Goal: Complete application form

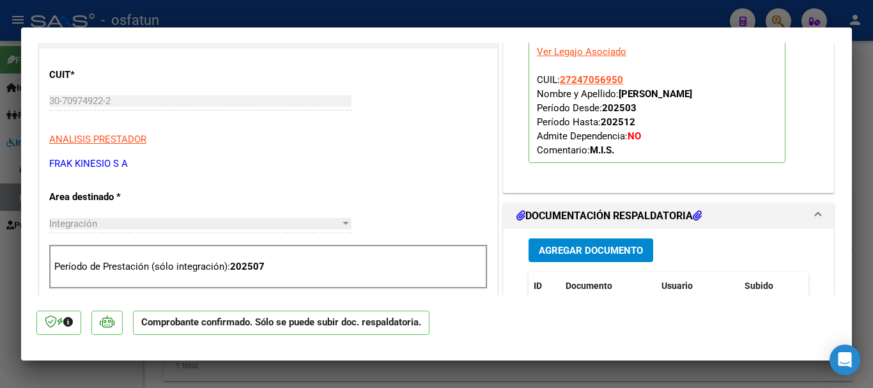
scroll to position [703, 0]
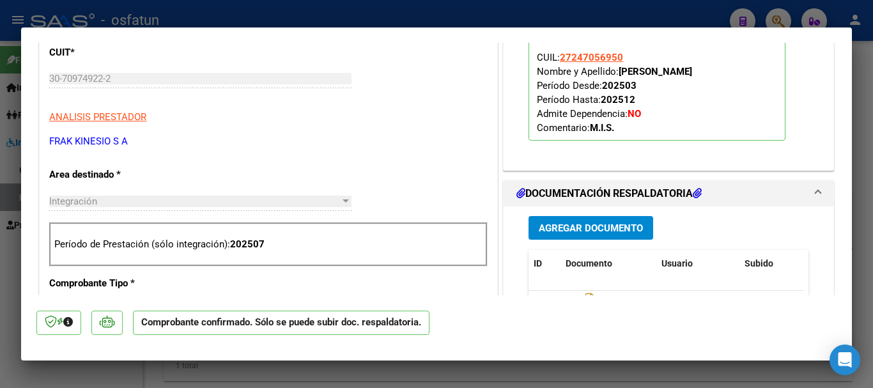
type input "$ 0,00"
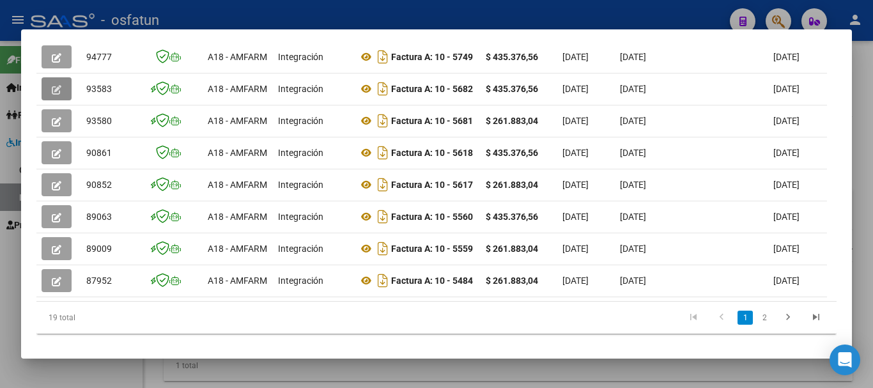
scroll to position [448, 0]
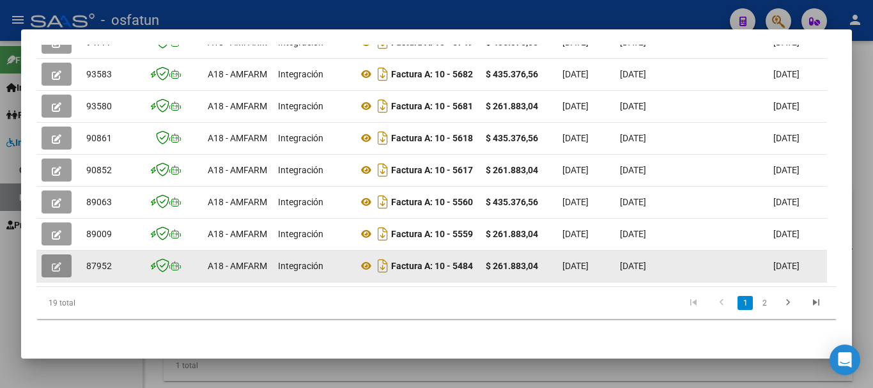
click at [62, 254] on button "button" at bounding box center [57, 265] width 30 height 23
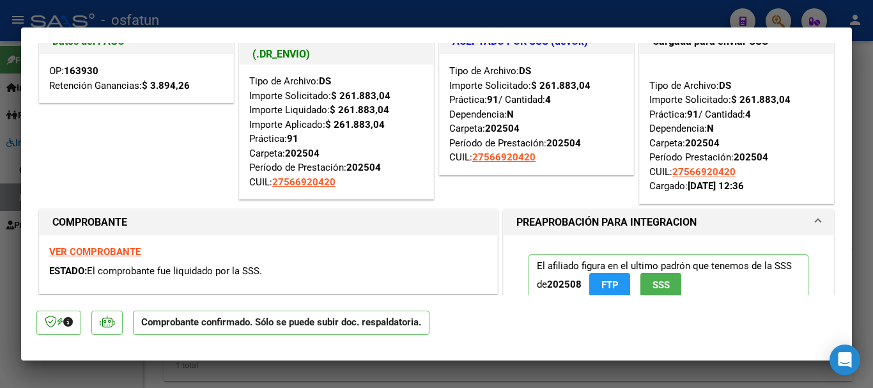
scroll to position [0, 0]
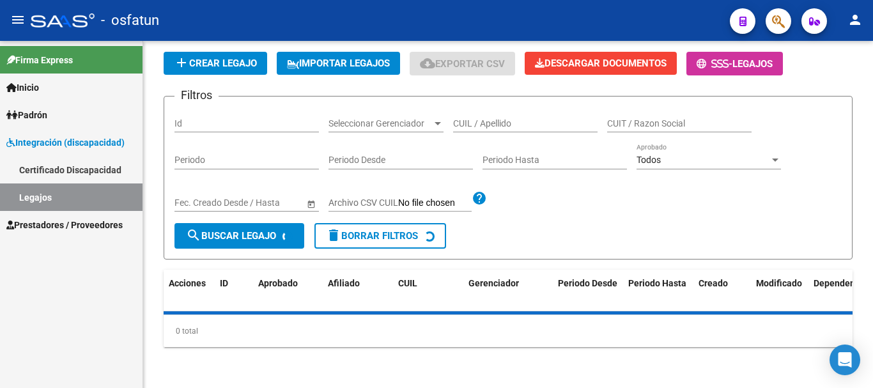
scroll to position [384, 0]
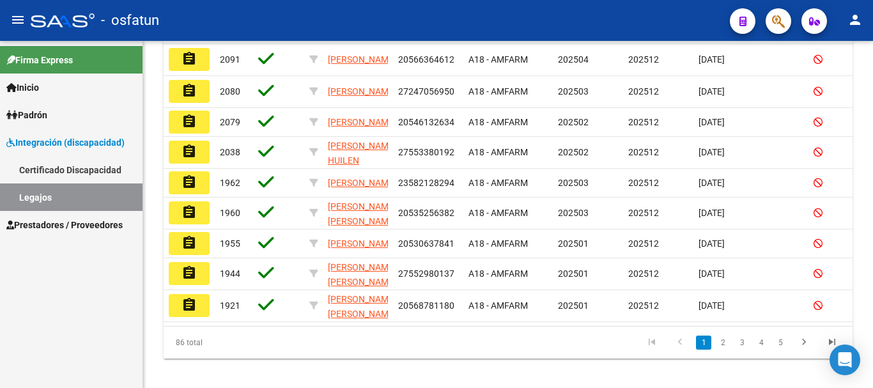
click at [85, 139] on span "Integración (discapacidad)" at bounding box center [65, 143] width 118 height 14
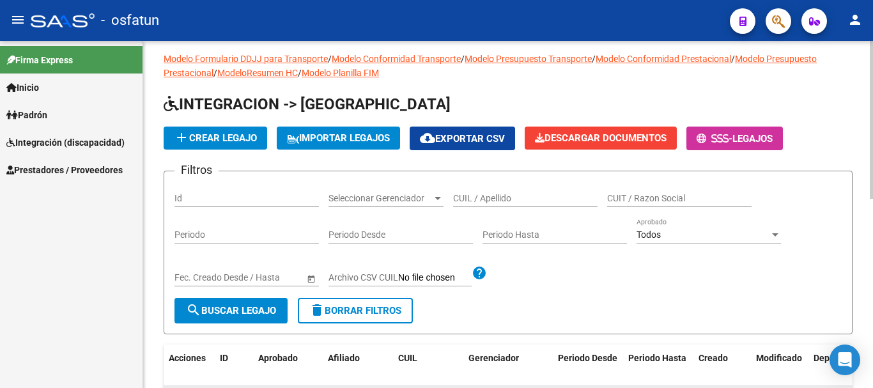
scroll to position [0, 0]
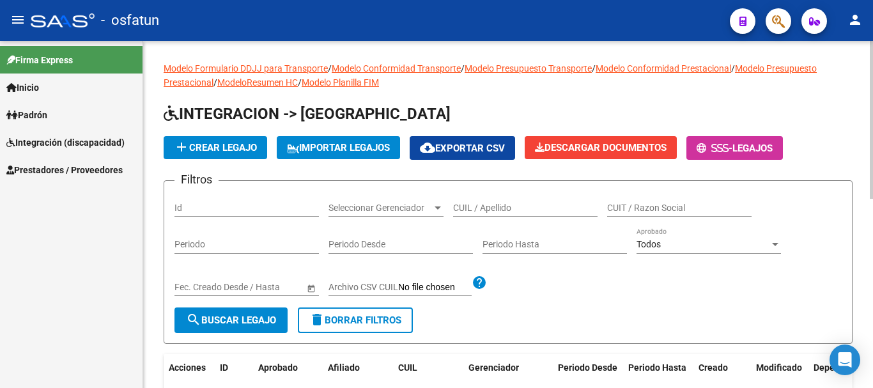
click at [532, 208] on input "CUIL / Apellido" at bounding box center [525, 208] width 145 height 11
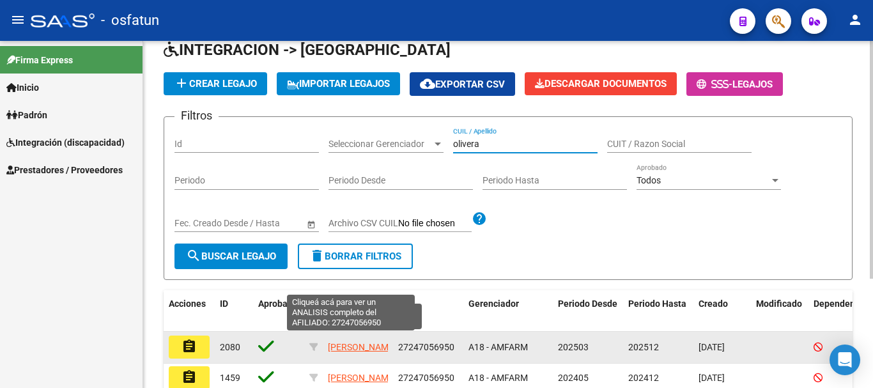
type input "olivera"
click at [341, 342] on span "[PERSON_NAME]" at bounding box center [362, 347] width 68 height 10
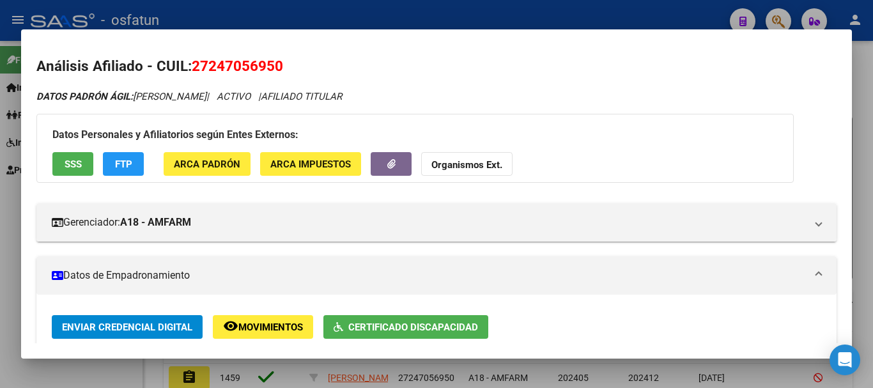
scroll to position [0, 0]
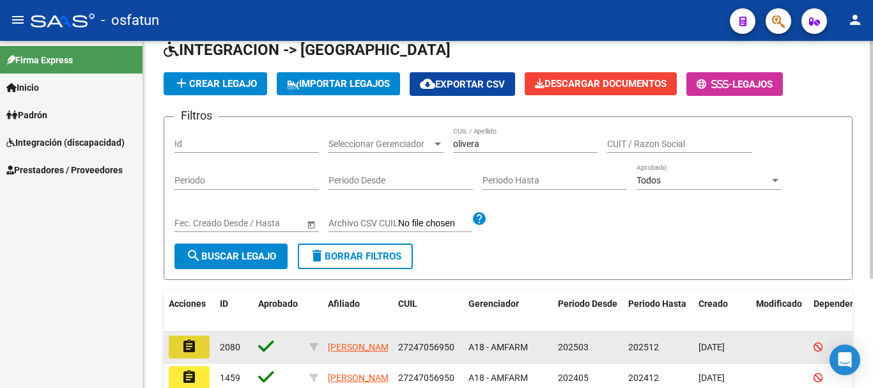
click at [198, 343] on button "assignment" at bounding box center [189, 347] width 41 height 23
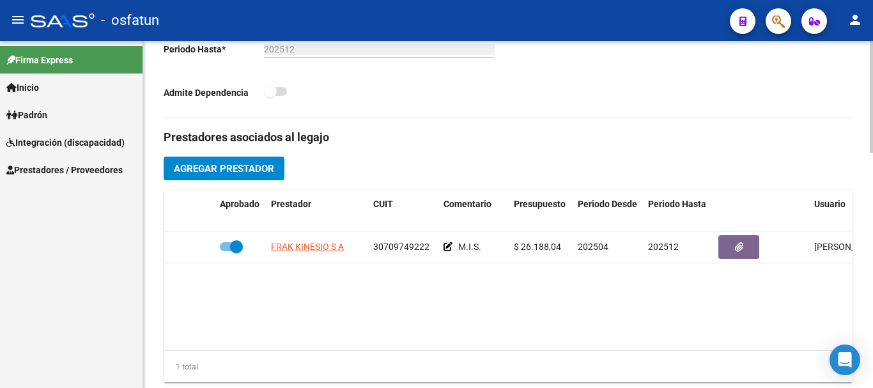
scroll to position [384, 0]
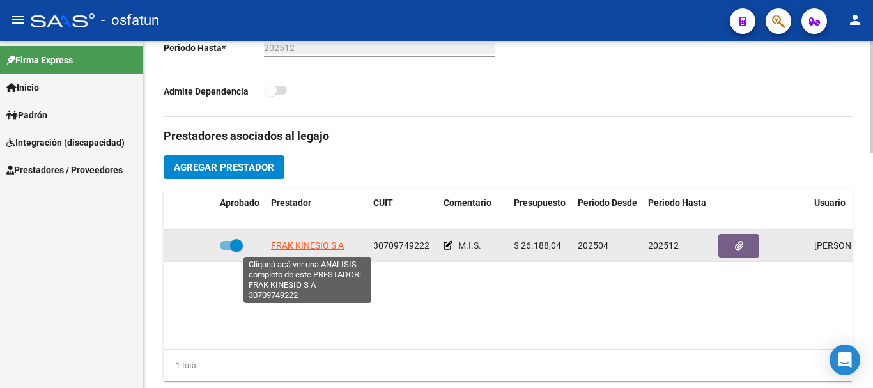
click at [306, 247] on span "FRAK KINESIO S A" at bounding box center [307, 245] width 73 height 10
type textarea "30709749222"
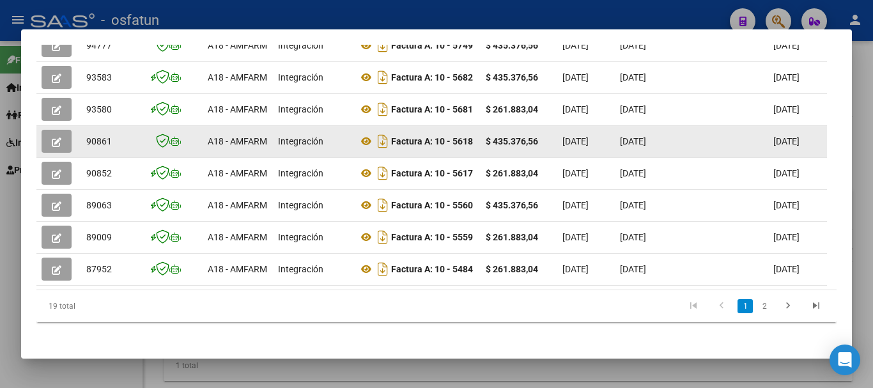
scroll to position [448, 0]
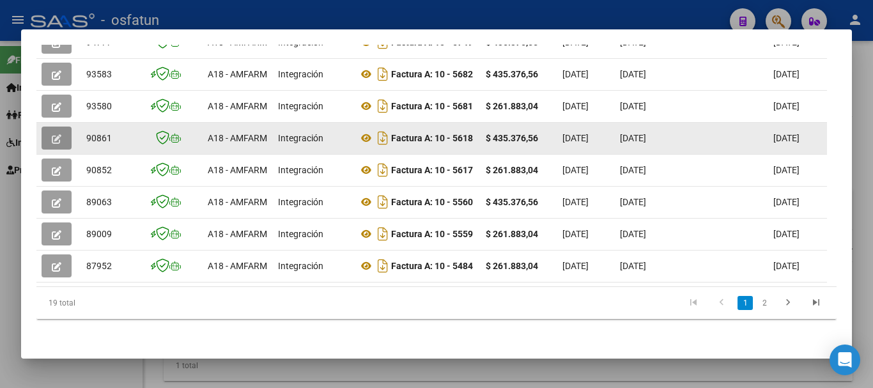
click at [63, 127] on button "button" at bounding box center [57, 138] width 30 height 23
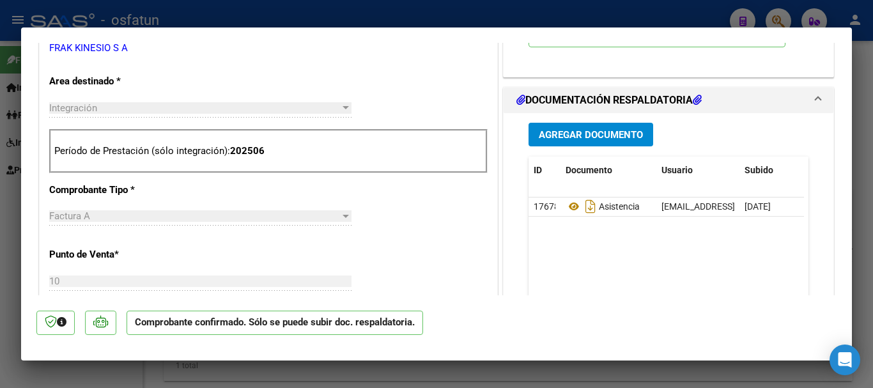
scroll to position [630, 0]
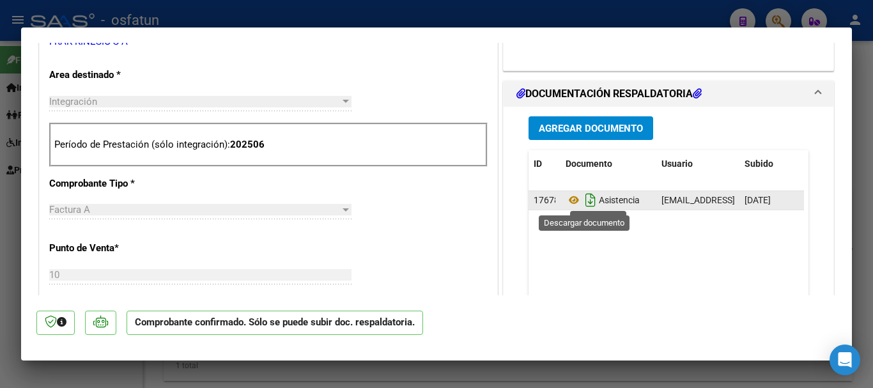
click at [585, 200] on icon "Descargar documento" at bounding box center [591, 200] width 17 height 20
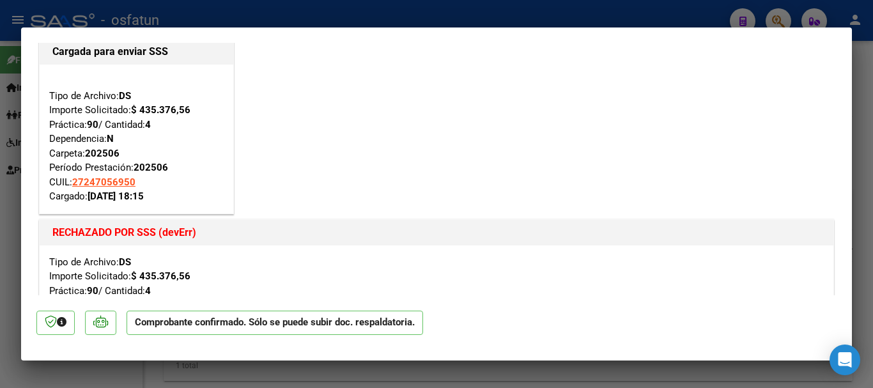
scroll to position [0, 0]
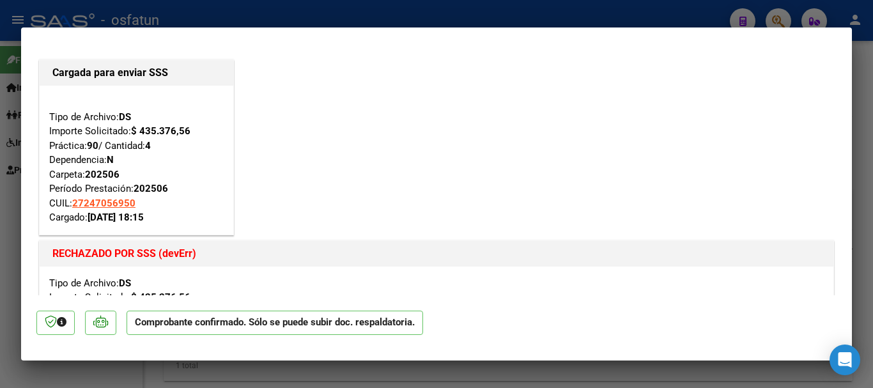
type input "$ 0,00"
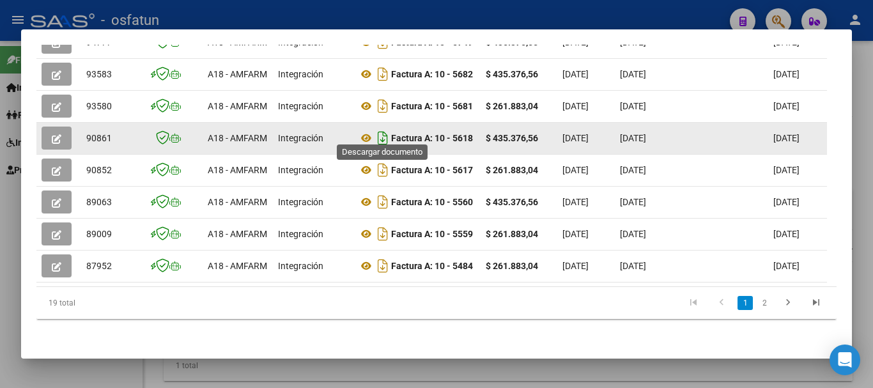
click at [380, 130] on icon "Descargar documento" at bounding box center [383, 138] width 17 height 20
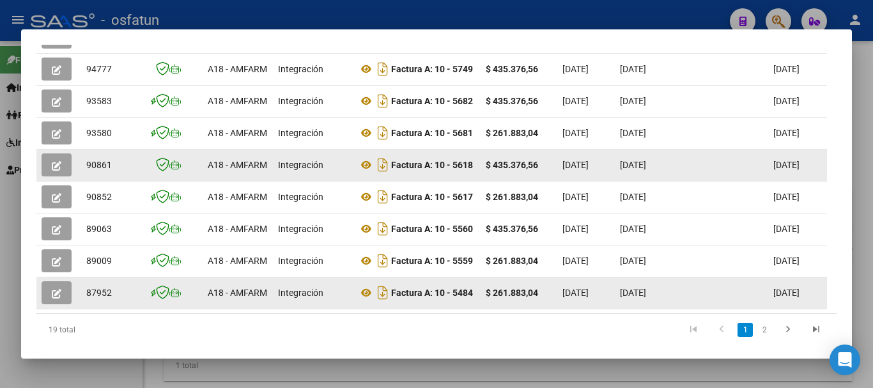
scroll to position [384, 0]
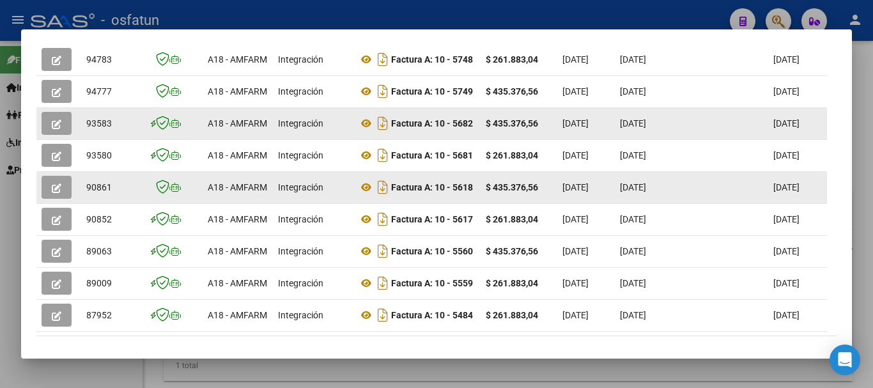
click at [53, 129] on icon "button" at bounding box center [57, 125] width 10 height 10
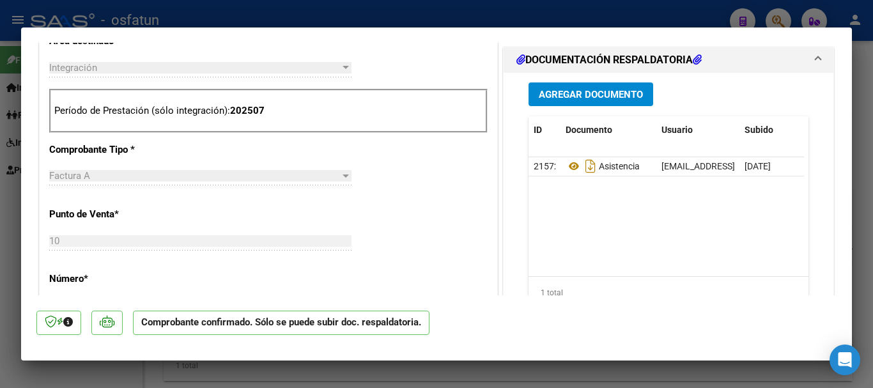
scroll to position [931, 0]
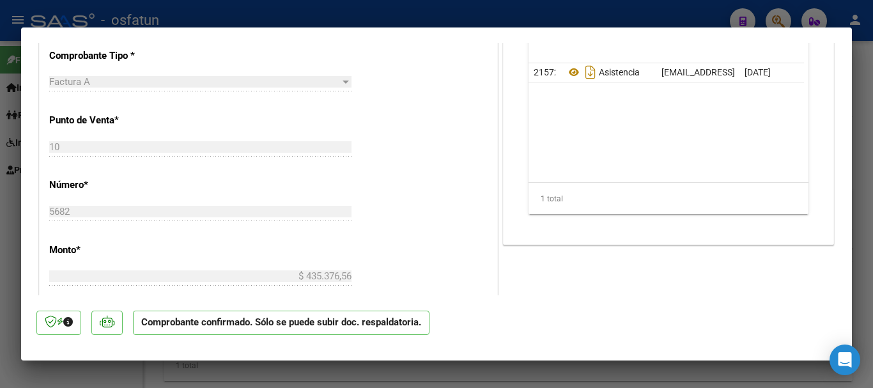
type input "$ 0,00"
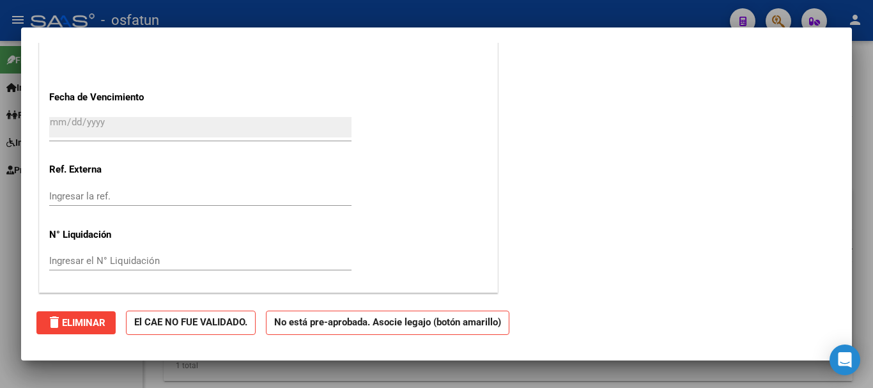
scroll to position [0, 0]
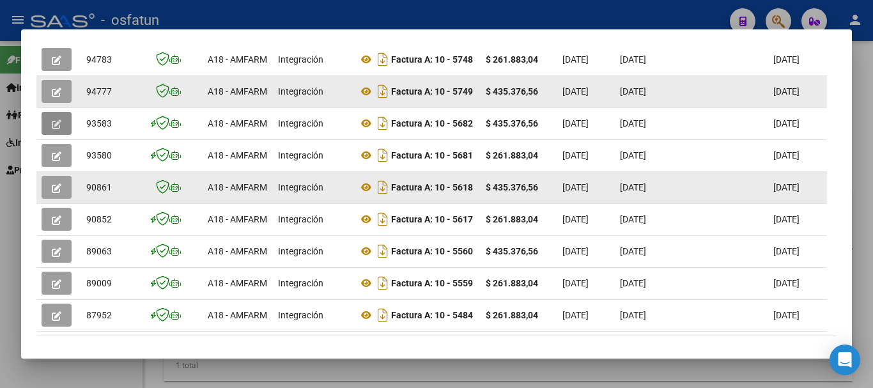
click at [59, 90] on button "button" at bounding box center [57, 91] width 30 height 23
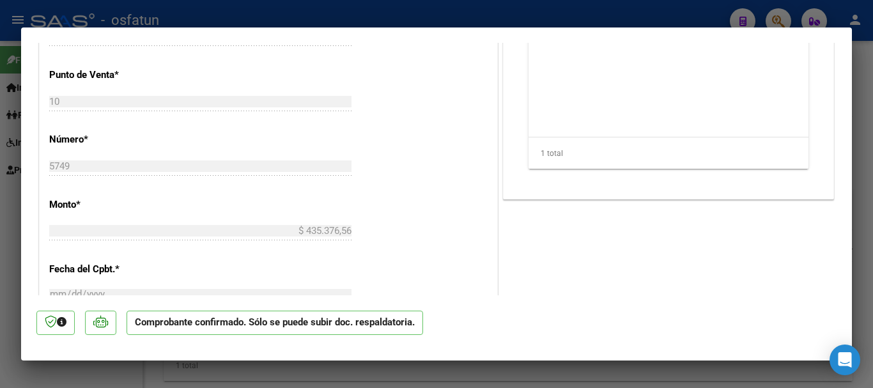
scroll to position [758, 0]
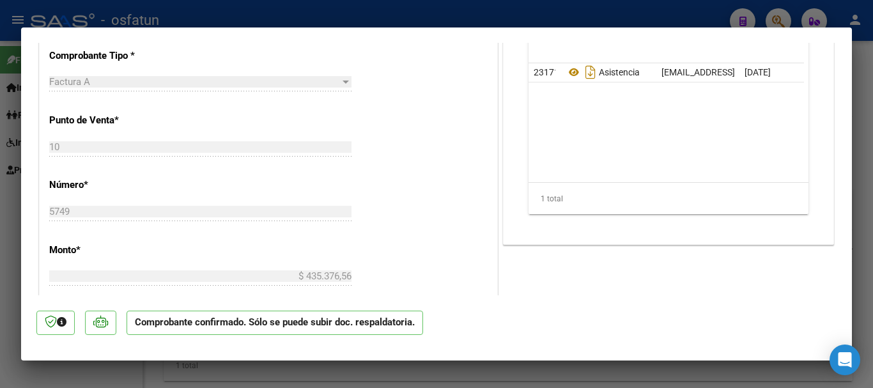
type input "$ 0,00"
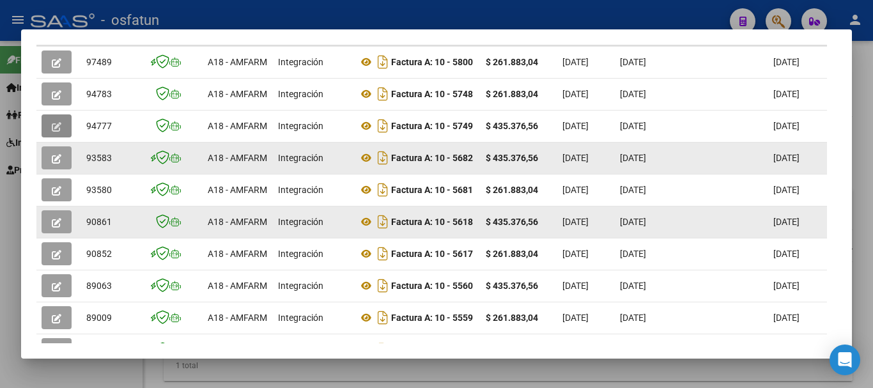
scroll to position [320, 0]
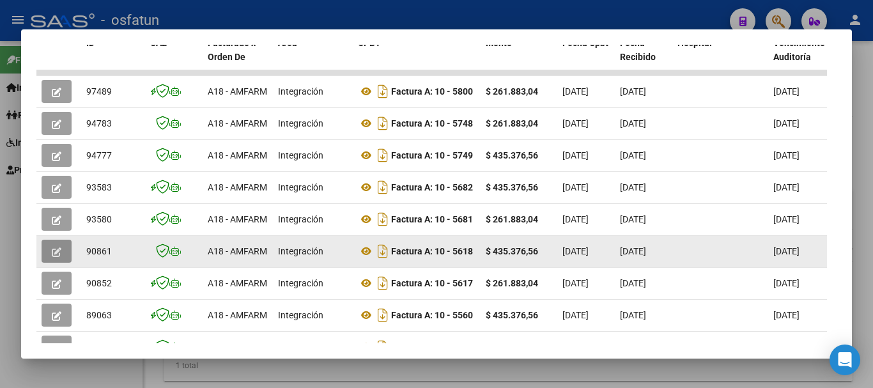
click at [48, 257] on button "button" at bounding box center [57, 251] width 30 height 23
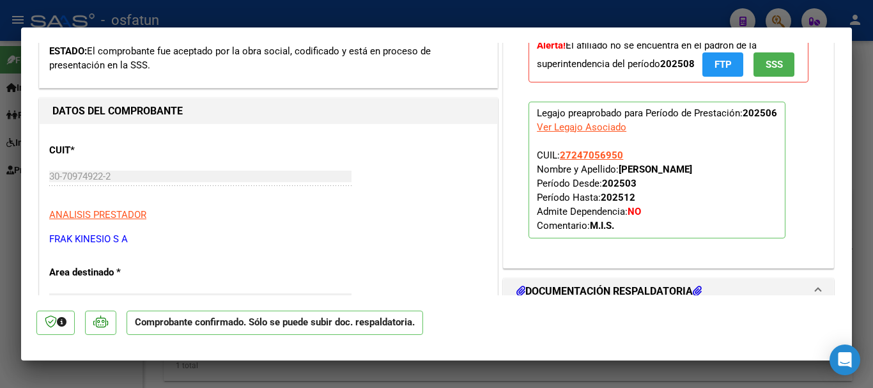
scroll to position [448, 0]
